Goal: Book appointment/travel/reservation

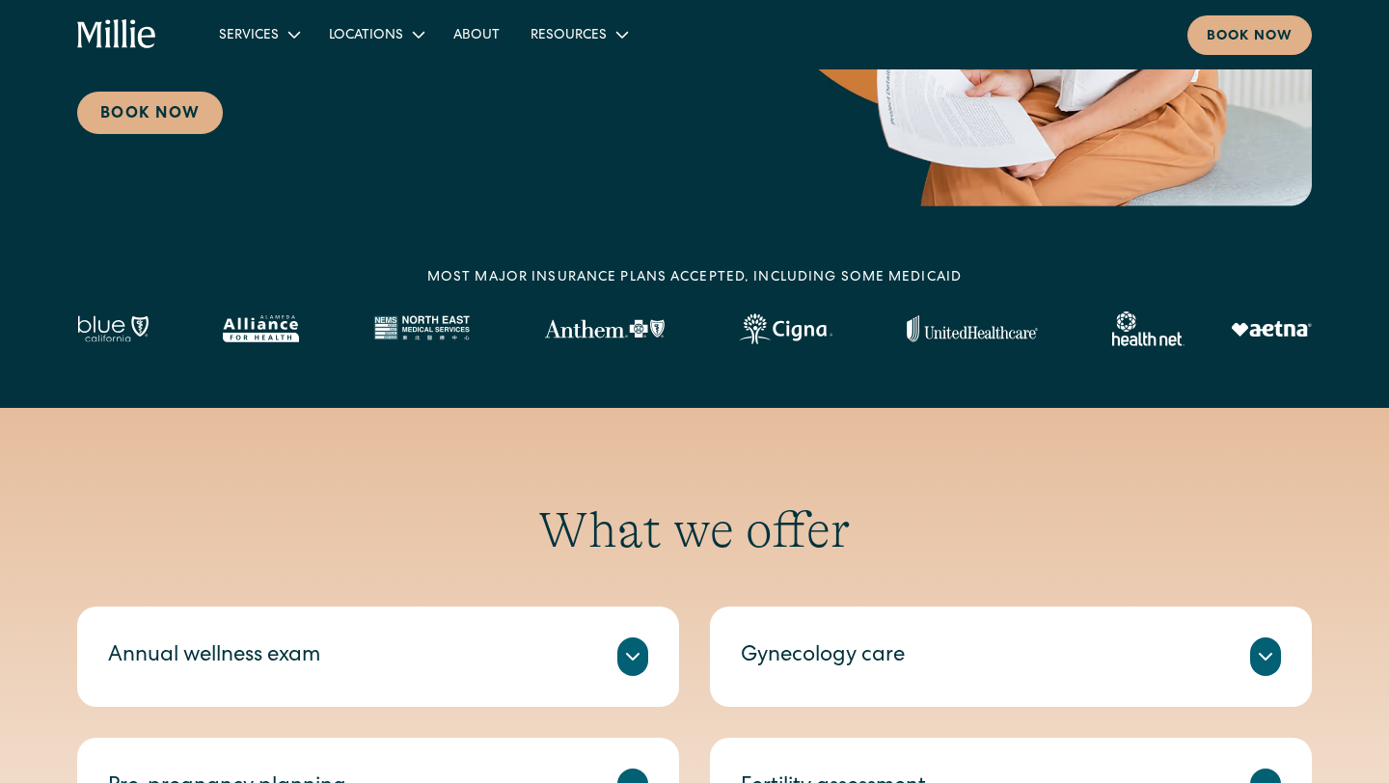
scroll to position [500, 0]
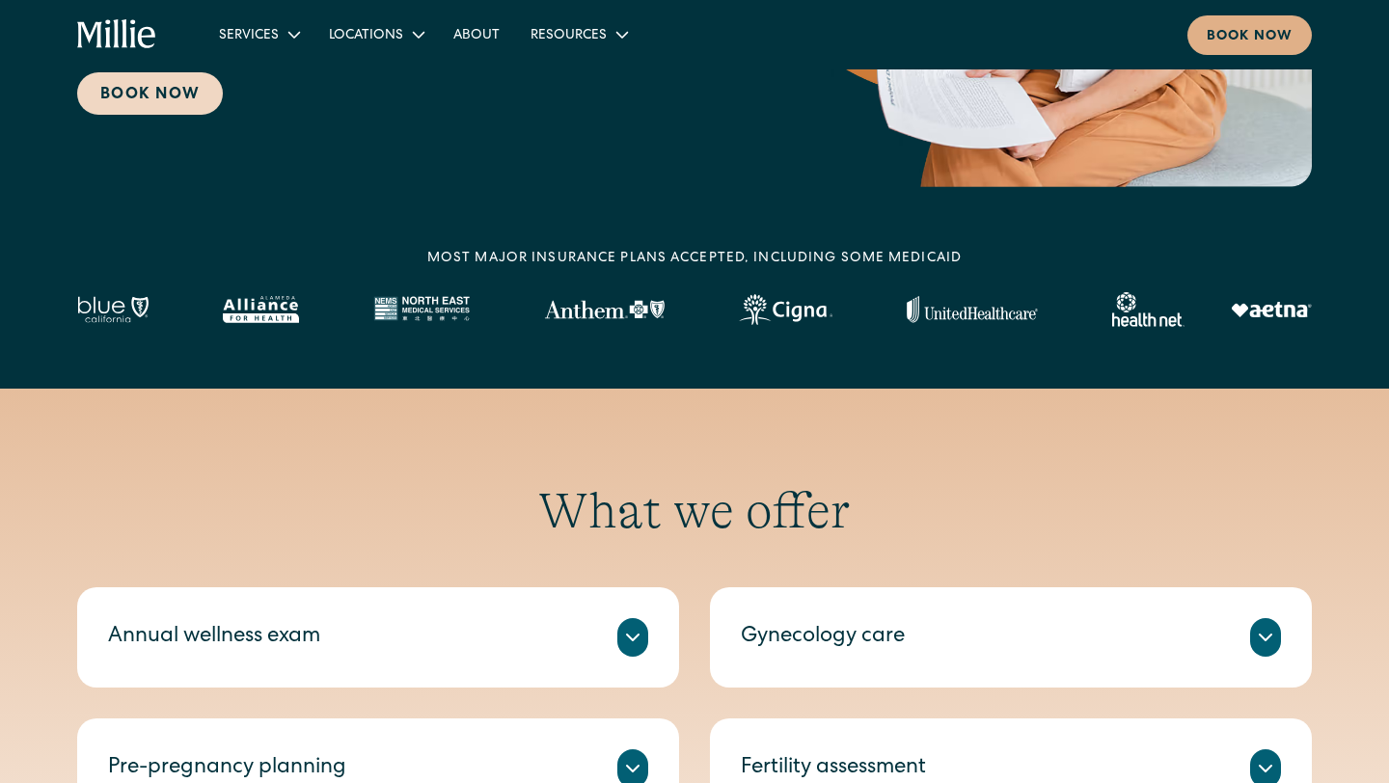
click at [135, 89] on link "Book Now" at bounding box center [150, 93] width 146 height 42
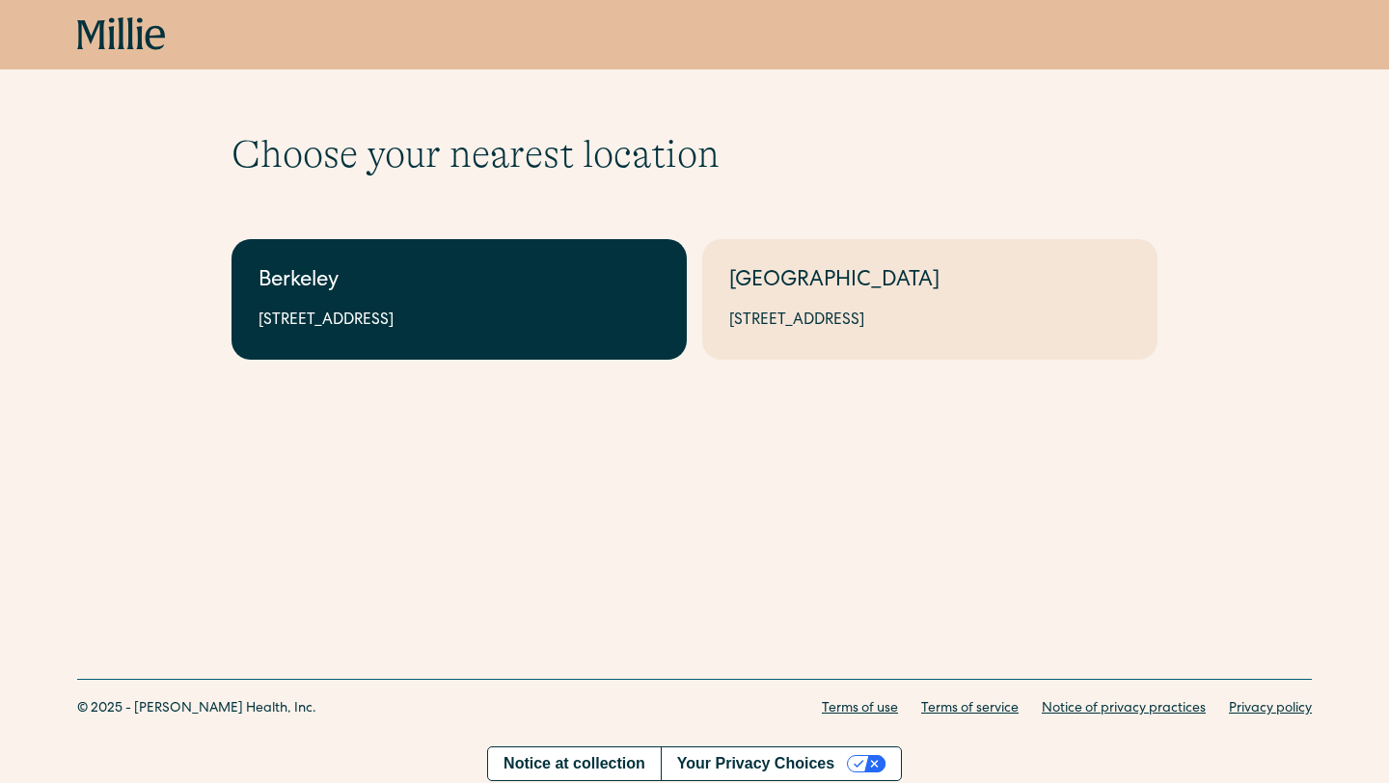
click at [363, 292] on div "Berkeley" at bounding box center [459, 282] width 401 height 32
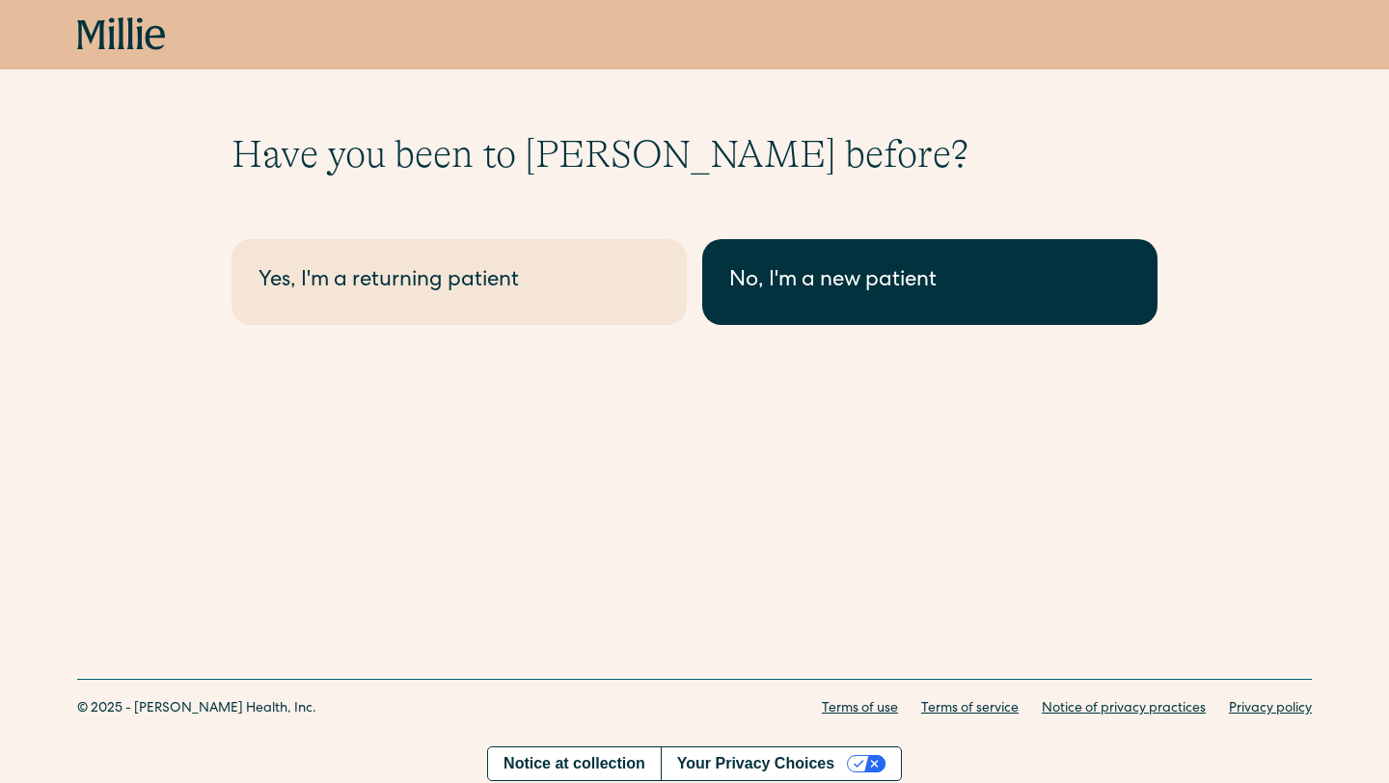
click at [803, 294] on div "No, I'm a new patient" at bounding box center [929, 282] width 401 height 32
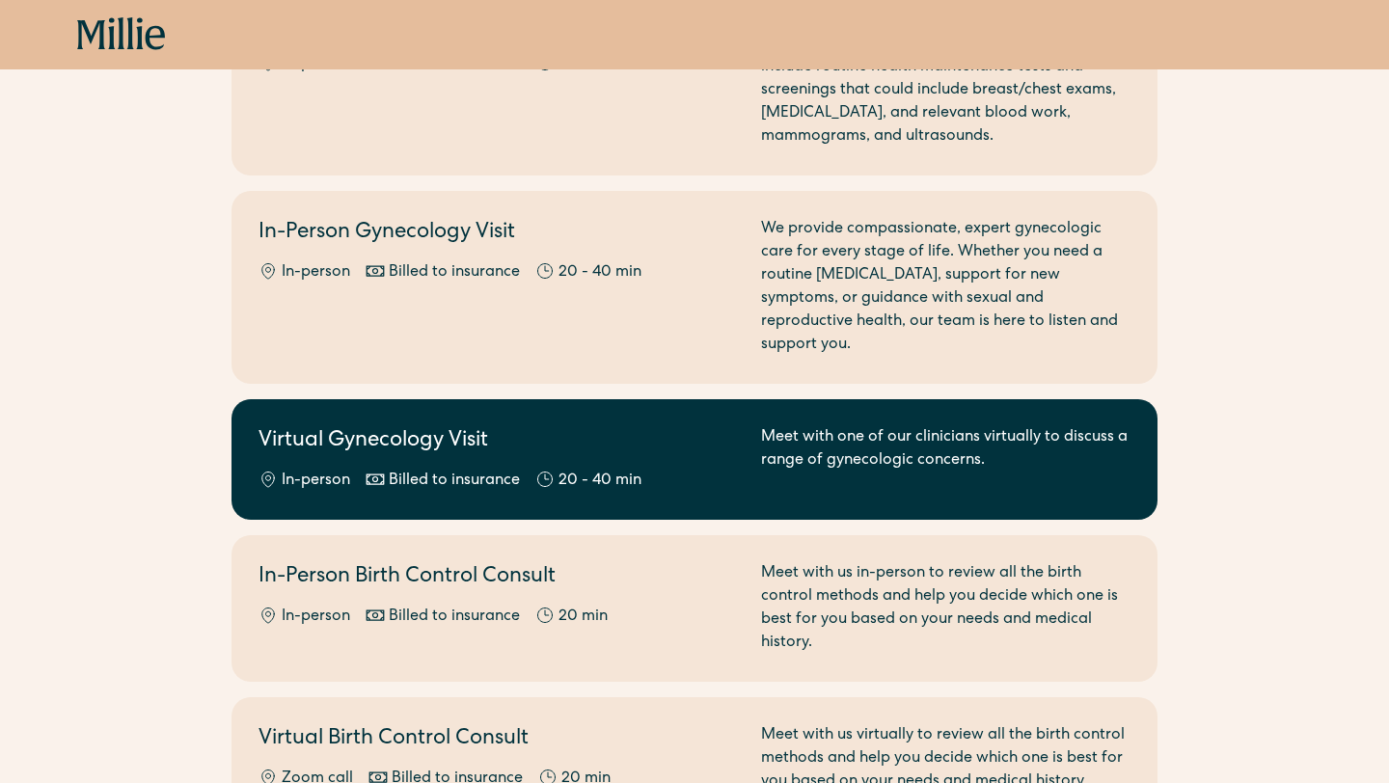
scroll to position [221, 0]
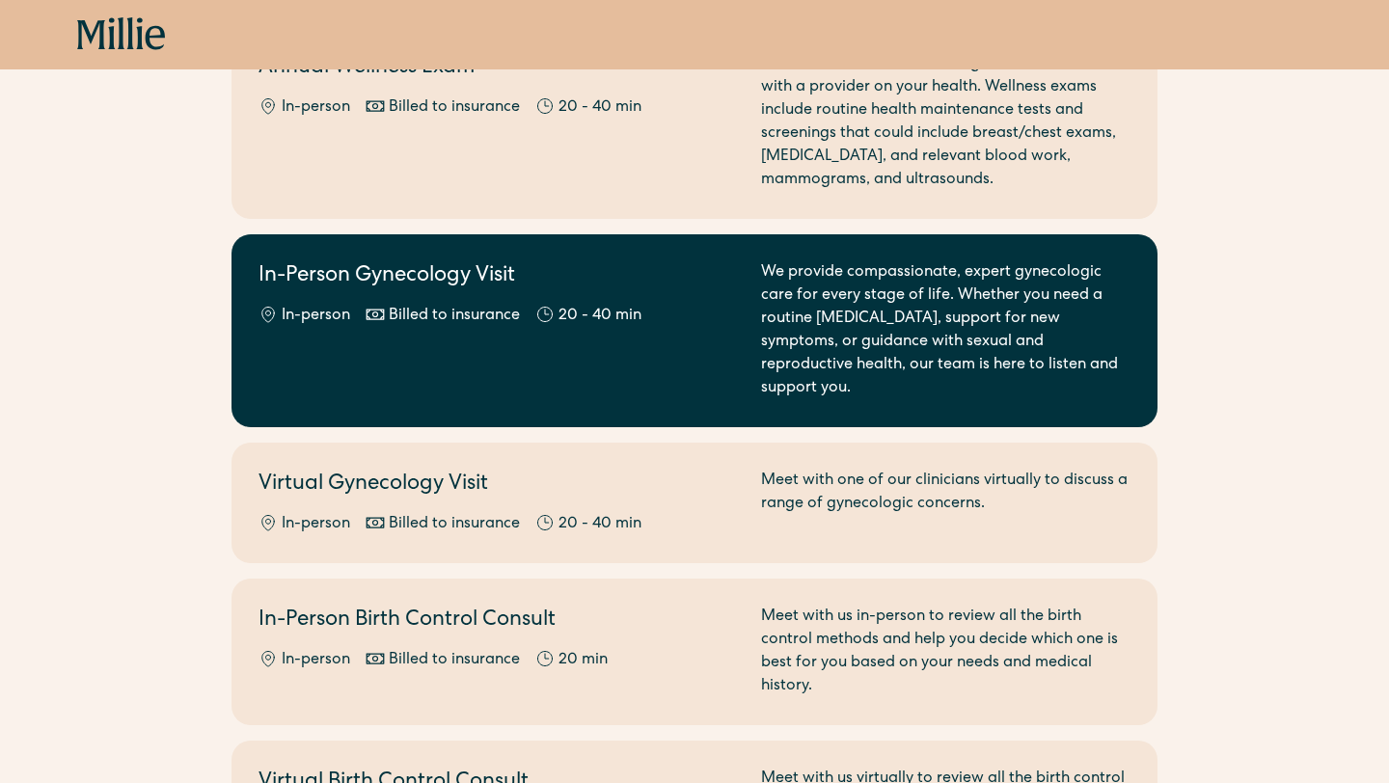
click at [669, 280] on h2 "In-Person Gynecology Visit" at bounding box center [498, 277] width 479 height 32
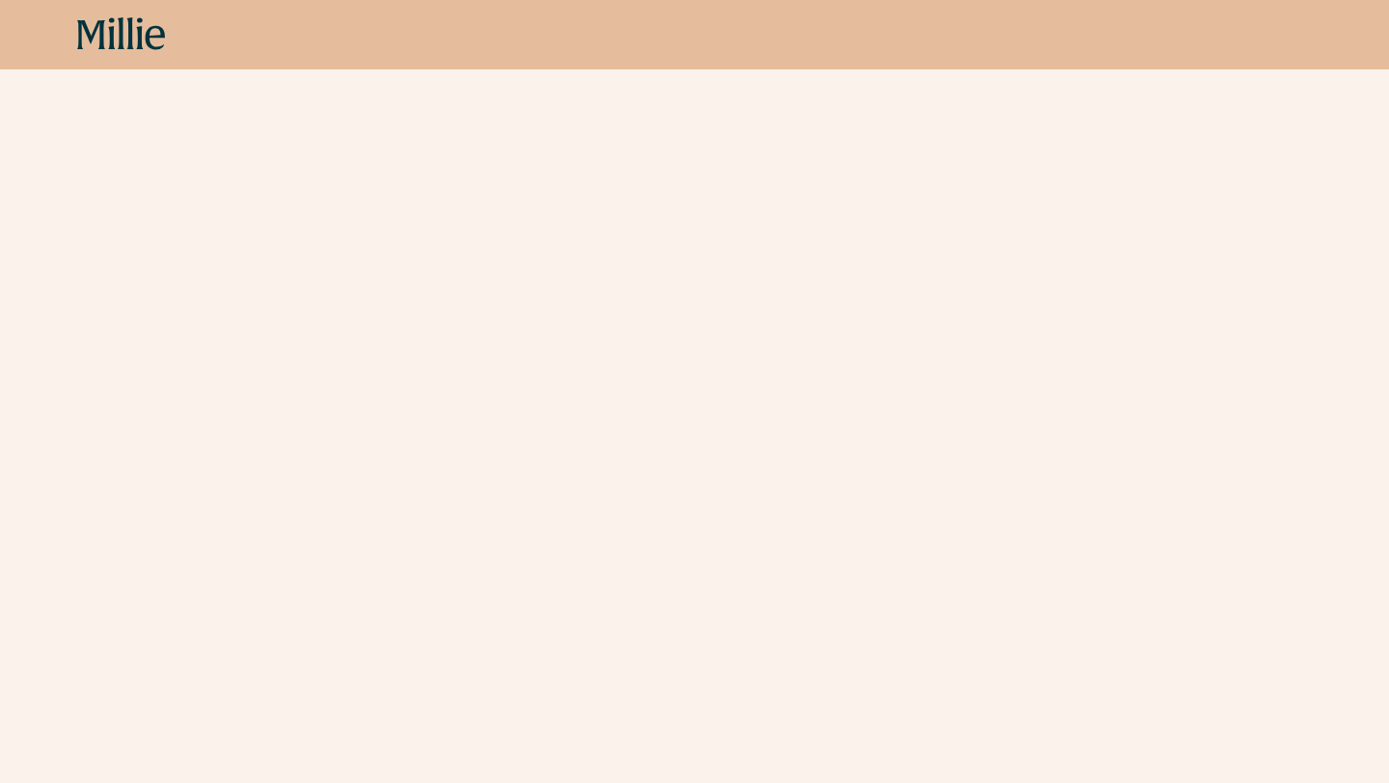
scroll to position [843, 0]
